Goal: Communication & Community: Participate in discussion

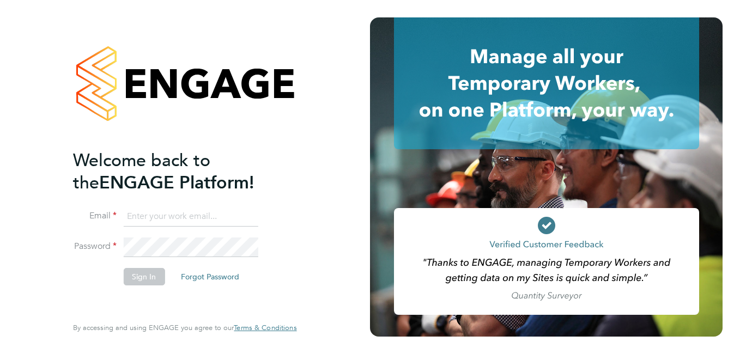
type input "[EMAIL_ADDRESS][DOMAIN_NAME]"
click at [150, 275] on button "Sign In" at bounding box center [143, 276] width 41 height 17
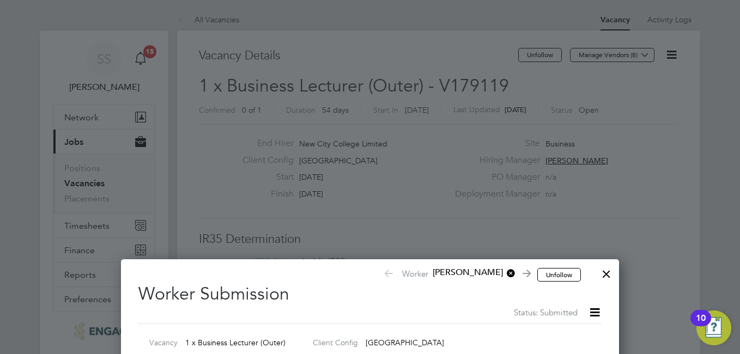
click at [602, 275] on div at bounding box center [606, 271] width 20 height 20
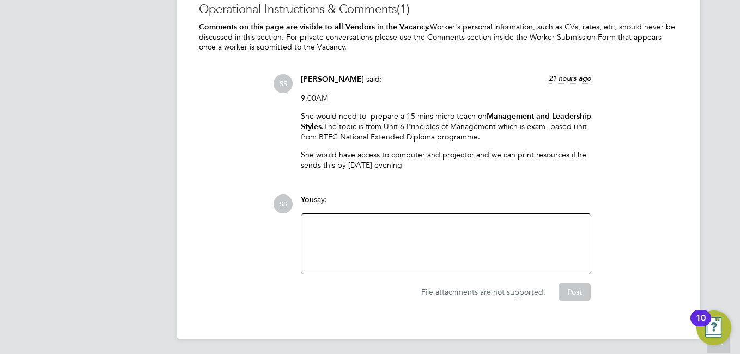
click at [329, 237] on div at bounding box center [446, 244] width 276 height 47
click at [329, 235] on div "This i" at bounding box center [446, 244] width 276 height 47
click at [571, 288] on button "Post" at bounding box center [574, 291] width 32 height 17
